Goal: Task Accomplishment & Management: Complete application form

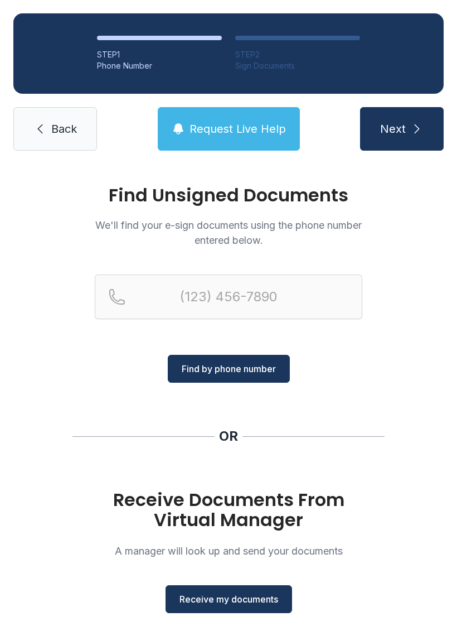
click at [224, 602] on span "Receive my documents" at bounding box center [229, 598] width 99 height 13
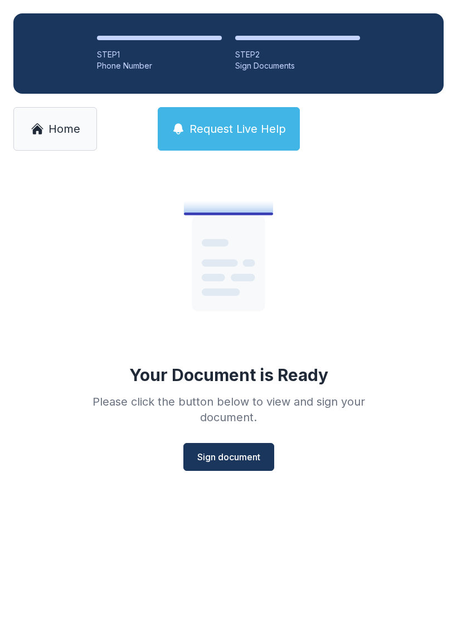
click at [226, 456] on span "Sign document" at bounding box center [228, 456] width 63 height 13
click at [229, 460] on span "Sign document" at bounding box center [228, 456] width 63 height 13
click at [52, 131] on span "Home" at bounding box center [65, 129] width 32 height 16
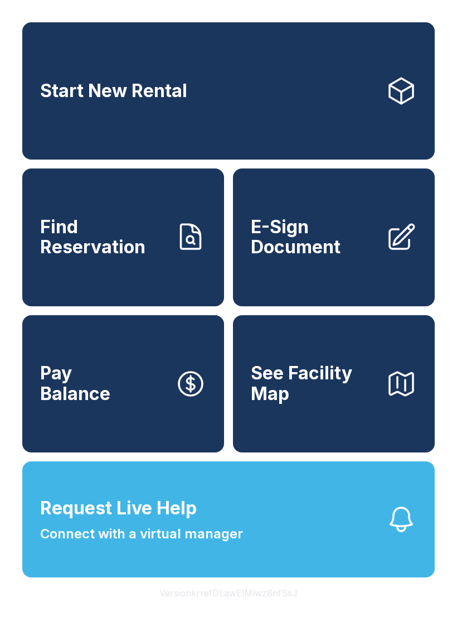
click at [242, 544] on span "Connect with a virtual manager" at bounding box center [141, 534] width 203 height 20
click at [331, 258] on span "E-Sign Document" at bounding box center [314, 237] width 126 height 41
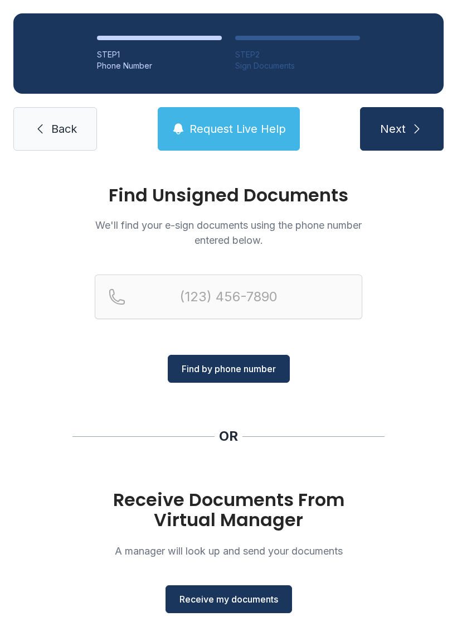
click at [234, 601] on span "Receive my documents" at bounding box center [229, 598] width 99 height 13
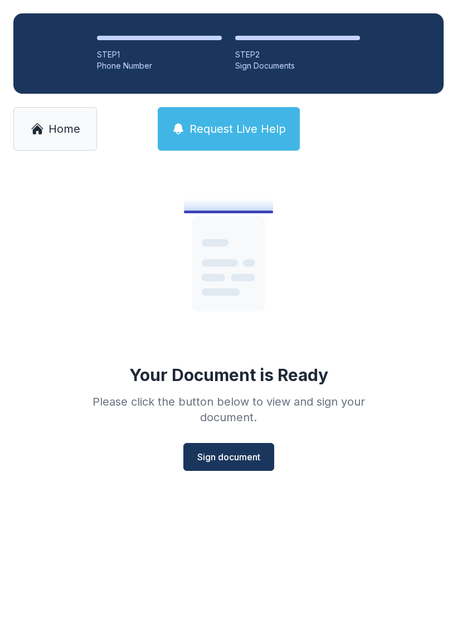
click at [228, 457] on span "Sign document" at bounding box center [228, 456] width 63 height 13
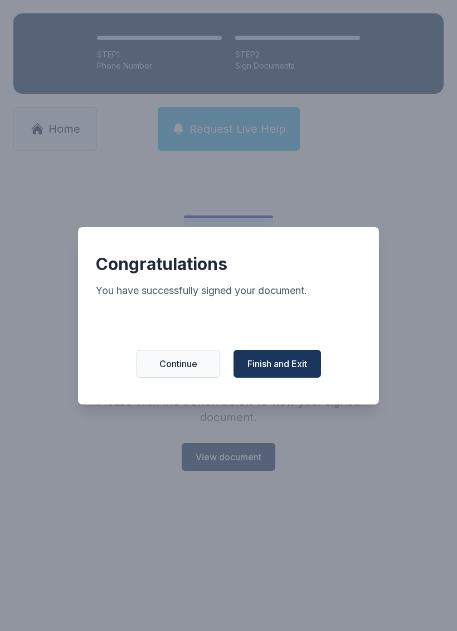
click at [274, 369] on span "Finish and Exit" at bounding box center [278, 363] width 60 height 13
